Goal: Task Accomplishment & Management: Use online tool/utility

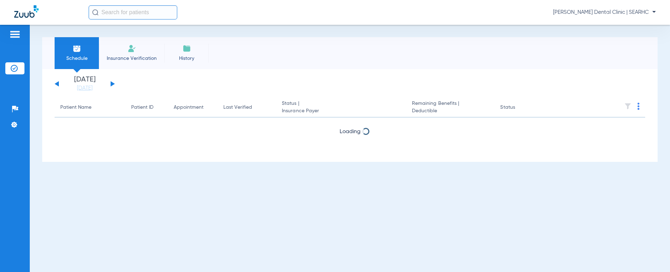
click at [137, 13] on input "text" at bounding box center [133, 12] width 89 height 14
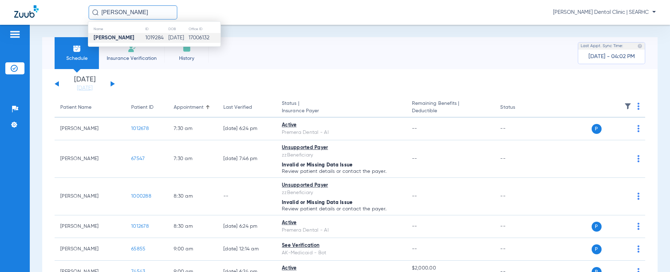
click at [125, 39] on td "[PERSON_NAME]" at bounding box center [116, 38] width 57 height 10
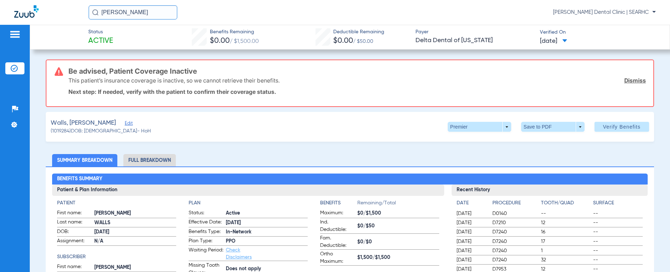
drag, startPoint x: 148, startPoint y: 14, endPoint x: 65, endPoint y: 16, distance: 83.7
click at [65, 16] on div "[PERSON_NAME] [PERSON_NAME] Dental Clinic | SEARHC" at bounding box center [335, 12] width 670 height 25
type input "[PERSON_NAME]"
click at [96, 14] on img at bounding box center [95, 12] width 6 height 6
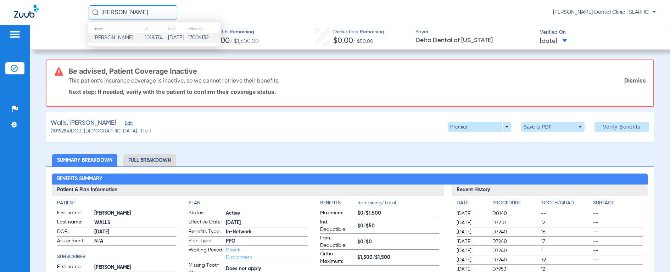
click at [105, 35] on span "[PERSON_NAME]" at bounding box center [114, 37] width 40 height 5
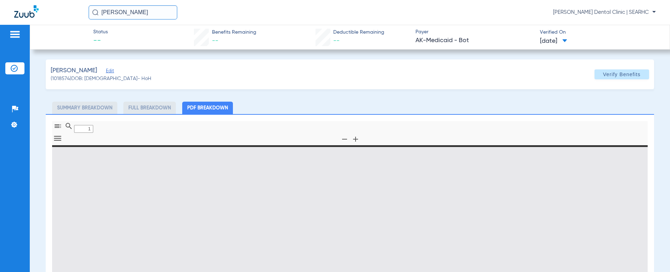
type input "0"
select select "page-width"
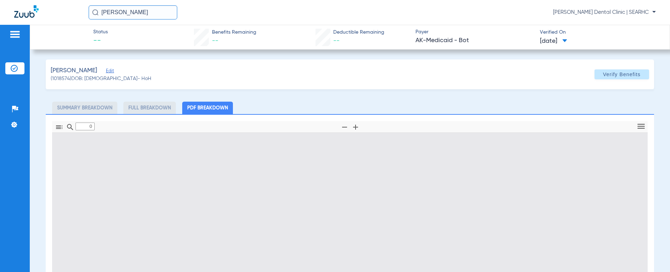
type input "1"
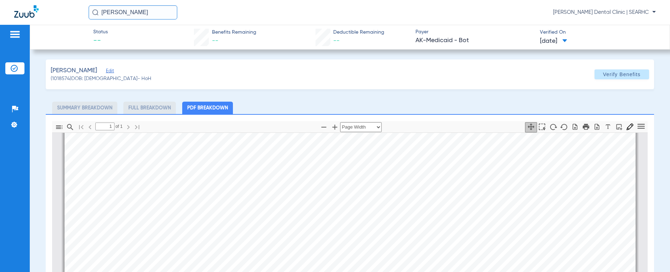
scroll to position [170, 0]
drag, startPoint x: 162, startPoint y: 11, endPoint x: 66, endPoint y: 7, distance: 95.9
click at [66, 7] on div "[PERSON_NAME] [PERSON_NAME] Dental Clinic | SEARHC" at bounding box center [335, 12] width 670 height 25
type input "[PERSON_NAME]"
click at [97, 15] on img at bounding box center [95, 12] width 6 height 6
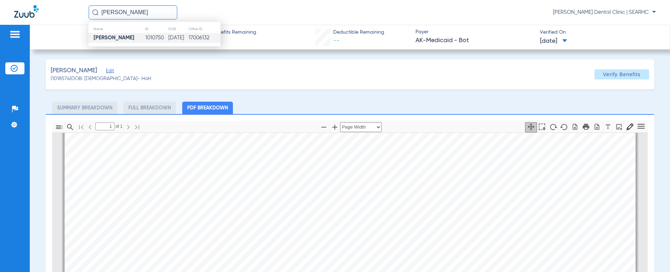
click at [107, 38] on strong "[PERSON_NAME]" at bounding box center [114, 37] width 41 height 5
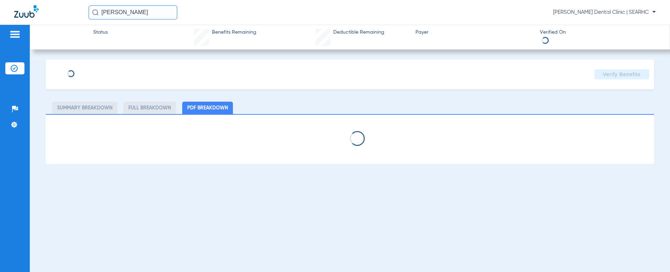
select select "page-width"
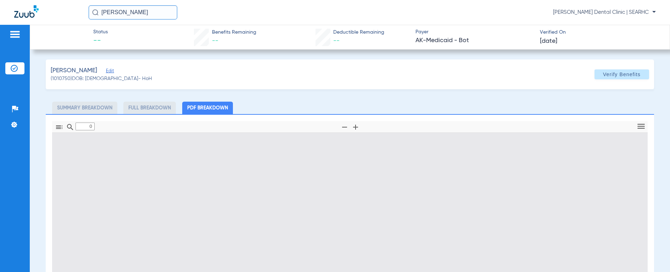
type input "1"
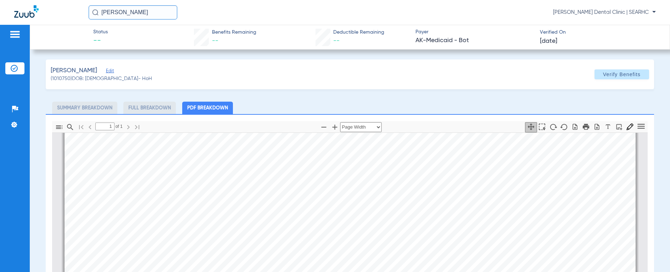
scroll to position [232, 0]
drag, startPoint x: 162, startPoint y: 11, endPoint x: 63, endPoint y: 8, distance: 98.3
click at [63, 8] on div "[PERSON_NAME] [PERSON_NAME] Dental Clinic | SEARHC" at bounding box center [335, 12] width 670 height 25
type input "[PERSON_NAME]"
click at [96, 12] on img at bounding box center [95, 12] width 6 height 6
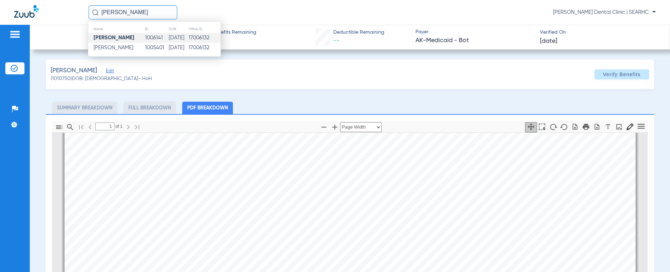
click at [104, 38] on strong "[PERSON_NAME]" at bounding box center [114, 37] width 41 height 5
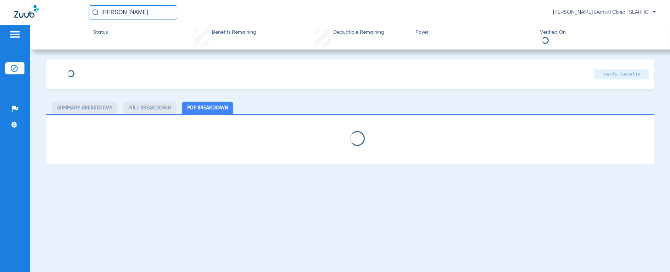
select select "page-width"
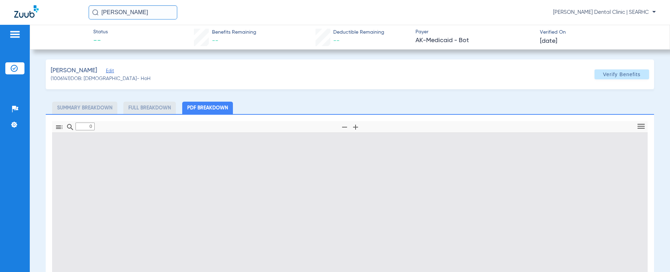
type input "1"
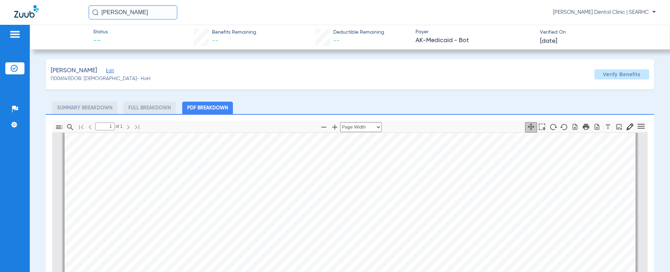
scroll to position [259, 0]
drag, startPoint x: 154, startPoint y: 13, endPoint x: 41, endPoint y: 6, distance: 113.4
click at [41, 6] on div "[PERSON_NAME] [PERSON_NAME] Dental Clinic | SEARHC" at bounding box center [335, 12] width 670 height 25
click at [96, 12] on img at bounding box center [95, 12] width 6 height 6
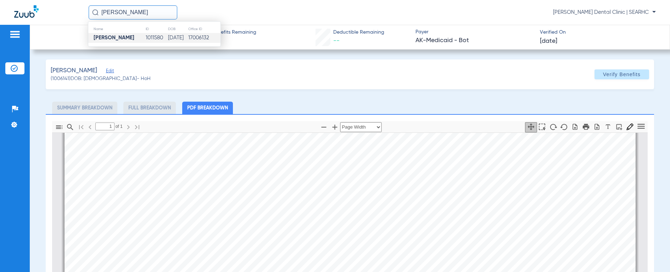
click at [98, 38] on strong "[PERSON_NAME]" at bounding box center [114, 37] width 41 height 5
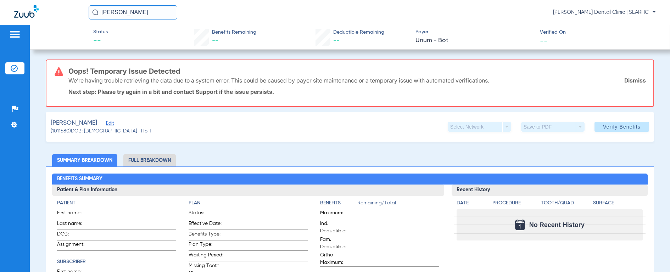
drag, startPoint x: 153, startPoint y: 14, endPoint x: 77, endPoint y: 10, distance: 76.0
click at [77, 10] on div "[PERSON_NAME] [PERSON_NAME] Dental Clinic | SEARHC" at bounding box center [335, 12] width 670 height 25
click at [92, 12] on img at bounding box center [95, 12] width 6 height 6
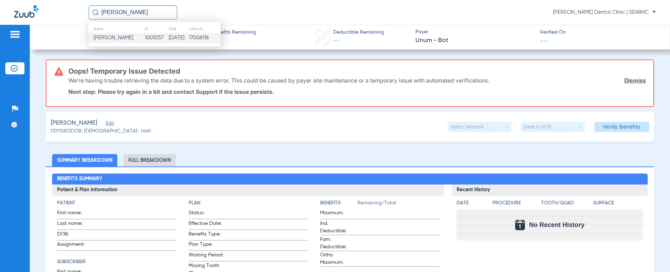
click at [104, 37] on span "[PERSON_NAME]" at bounding box center [114, 37] width 40 height 5
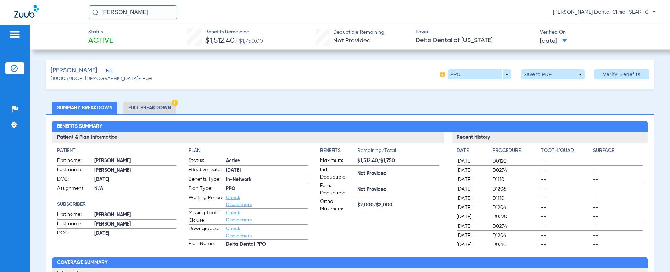
drag, startPoint x: 161, startPoint y: 15, endPoint x: 71, endPoint y: 12, distance: 90.2
click at [71, 12] on div "[PERSON_NAME] [PERSON_NAME] Dental Clinic | SEARHC" at bounding box center [335, 12] width 670 height 25
type input "[PERSON_NAME]"
click at [95, 12] on img at bounding box center [95, 12] width 6 height 6
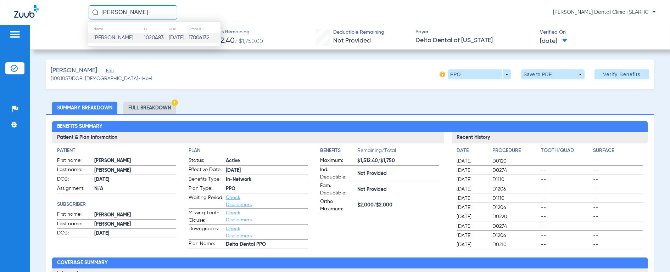
click at [108, 38] on span "[PERSON_NAME]" at bounding box center [114, 37] width 40 height 5
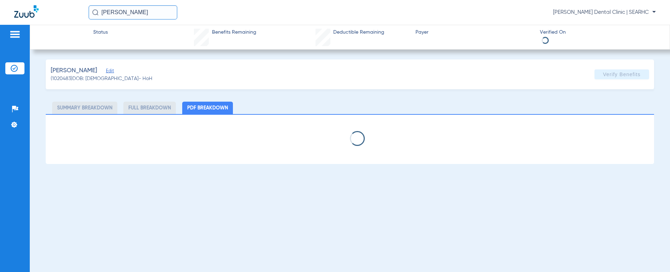
select select "page-width"
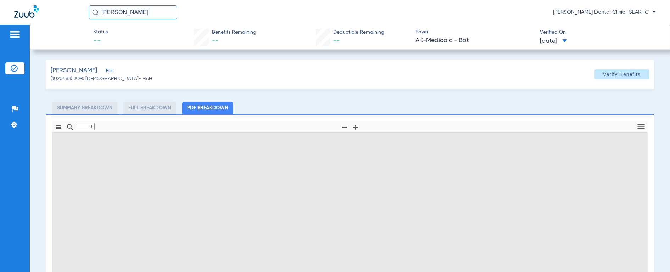
type input "1"
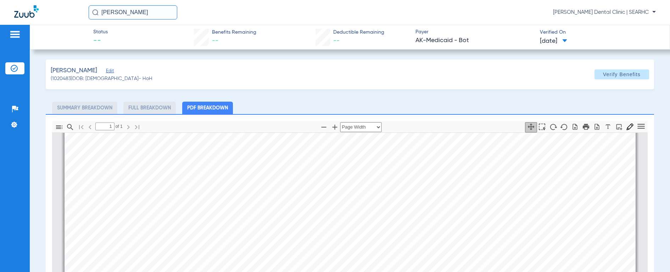
scroll to position [169, 0]
click at [154, 12] on input "[PERSON_NAME]" at bounding box center [133, 12] width 89 height 14
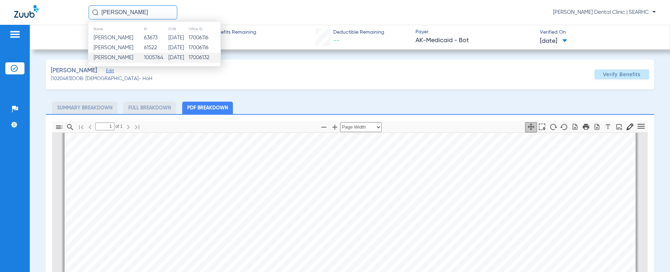
click at [123, 58] on span "[PERSON_NAME]" at bounding box center [114, 57] width 40 height 5
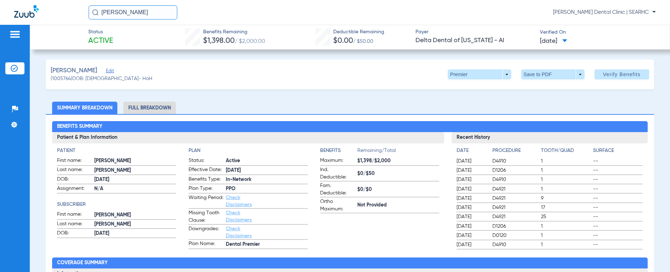
drag, startPoint x: 125, startPoint y: 15, endPoint x: 78, endPoint y: 12, distance: 46.6
click at [78, 12] on div "[PERSON_NAME] [PERSON_NAME] Dental Clinic | SEARHC" at bounding box center [335, 12] width 670 height 25
type input "[PERSON_NAME]"
click at [94, 12] on img at bounding box center [95, 12] width 6 height 6
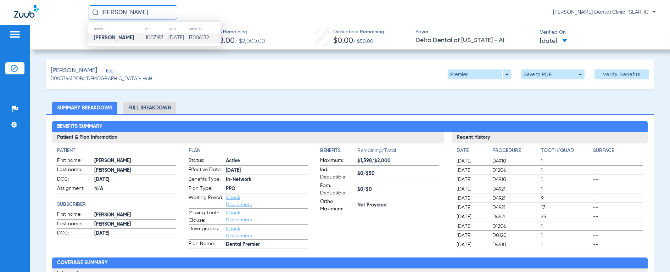
click at [106, 39] on strong "[PERSON_NAME]" at bounding box center [114, 37] width 41 height 5
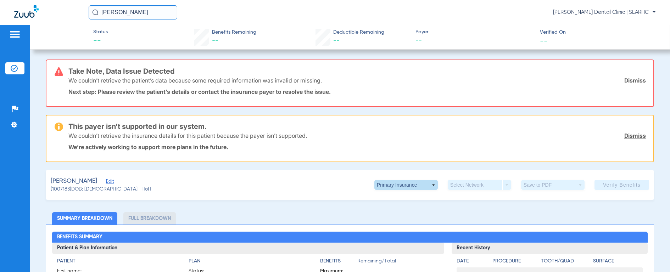
click at [388, 187] on span at bounding box center [406, 185] width 63 height 10
click at [397, 214] on span "Secondary Insurance" at bounding box center [398, 213] width 47 height 5
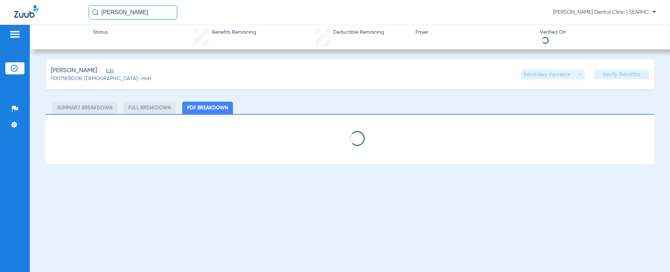
select select "page-width"
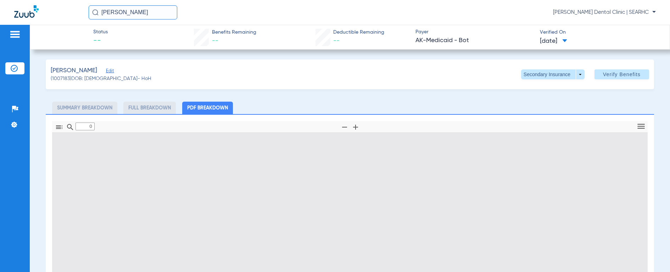
type input "1"
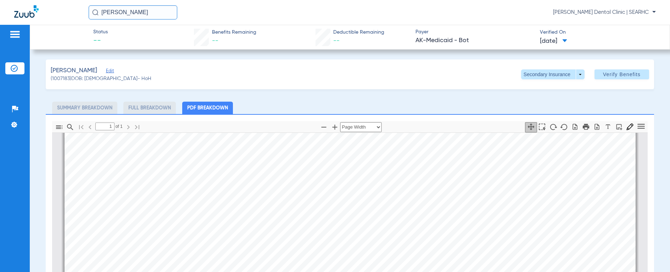
scroll to position [166, 0]
drag, startPoint x: 147, startPoint y: 13, endPoint x: 88, endPoint y: 13, distance: 58.2
click at [88, 13] on div "[PERSON_NAME] [PERSON_NAME] Dental Clinic | SEARHC" at bounding box center [335, 12] width 670 height 25
type input "[PERSON_NAME]"
click at [98, 12] on img at bounding box center [95, 12] width 6 height 6
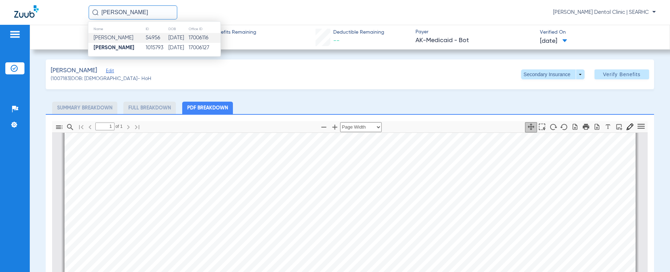
click at [105, 37] on span "[PERSON_NAME]" at bounding box center [114, 37] width 40 height 5
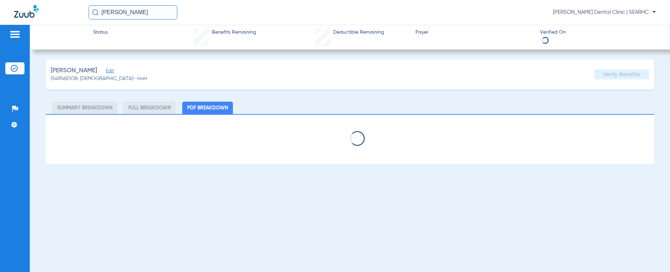
select select "page-width"
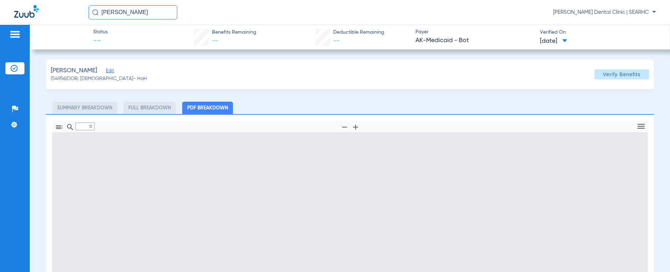
type input "1"
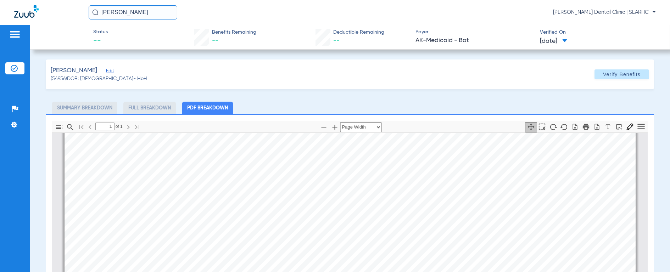
scroll to position [170, 0]
drag, startPoint x: 161, startPoint y: 17, endPoint x: 66, endPoint y: 12, distance: 94.8
click at [66, 12] on div "[PERSON_NAME] [PERSON_NAME] Dental Clinic | SEARHC" at bounding box center [335, 12] width 670 height 25
click at [95, 12] on img at bounding box center [95, 12] width 6 height 6
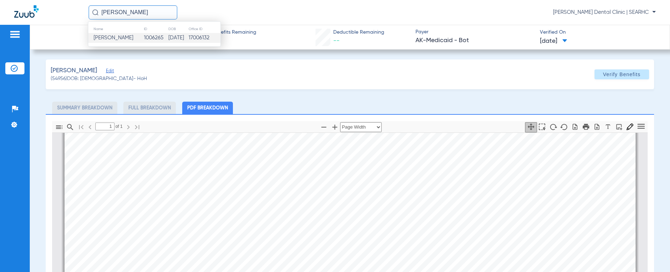
click at [103, 38] on span "[PERSON_NAME]" at bounding box center [114, 37] width 40 height 5
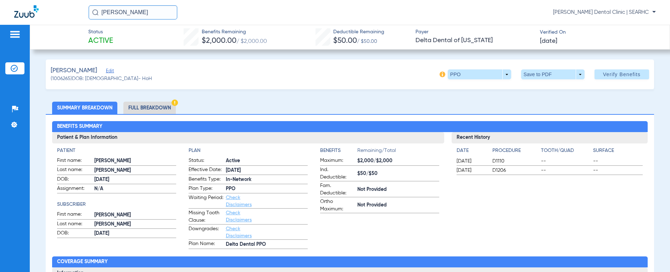
click at [146, 109] on li "Full Breakdown" at bounding box center [149, 108] width 53 height 12
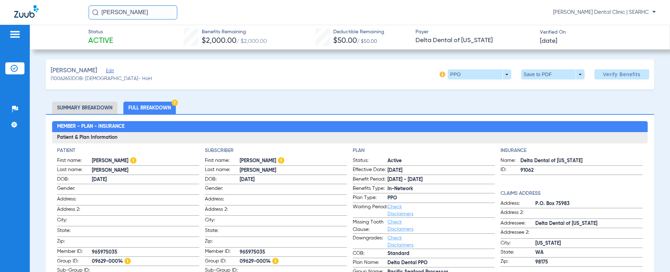
drag, startPoint x: 83, startPoint y: 5, endPoint x: 42, endPoint y: 0, distance: 41.4
click at [42, 0] on div "[PERSON_NAME] [PERSON_NAME] Dental Clinic | SEARHC" at bounding box center [335, 12] width 670 height 25
type input "[PERSON_NAME]"
